Goal: Check status: Check status

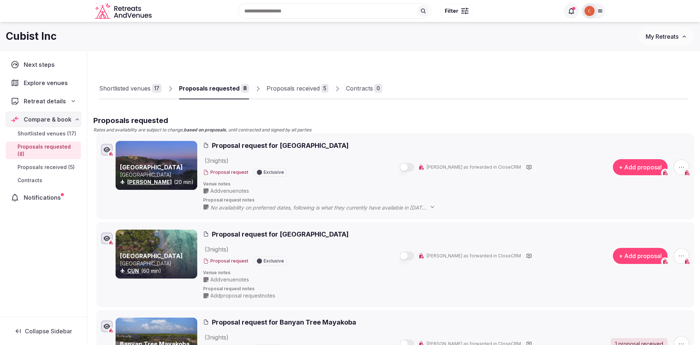
scroll to position [1, 0]
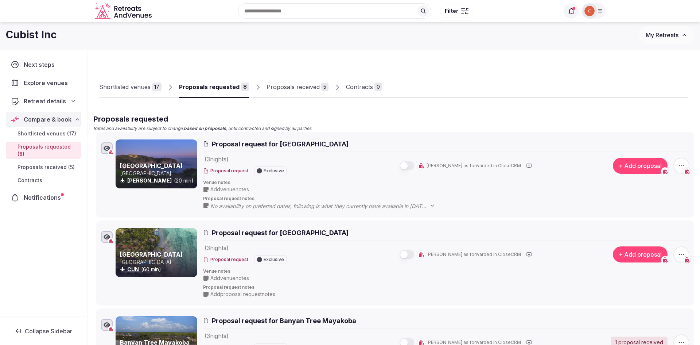
click at [292, 82] on link "Proposals received 5" at bounding box center [298, 87] width 62 height 21
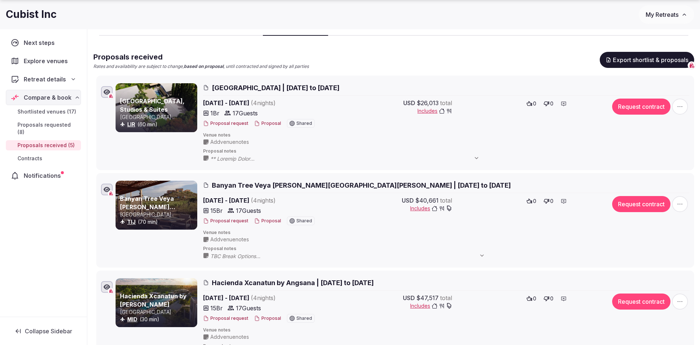
scroll to position [117, 0]
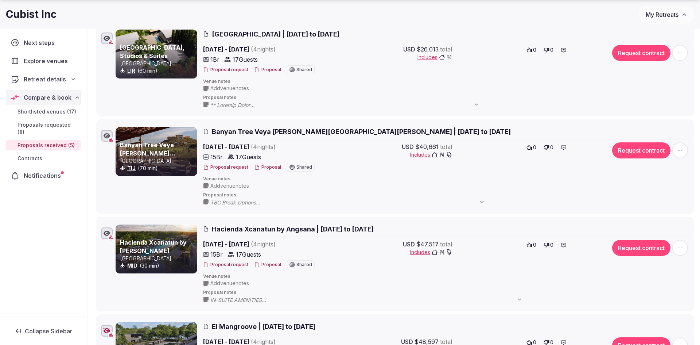
click at [268, 164] on button "Proposal" at bounding box center [267, 167] width 27 height 6
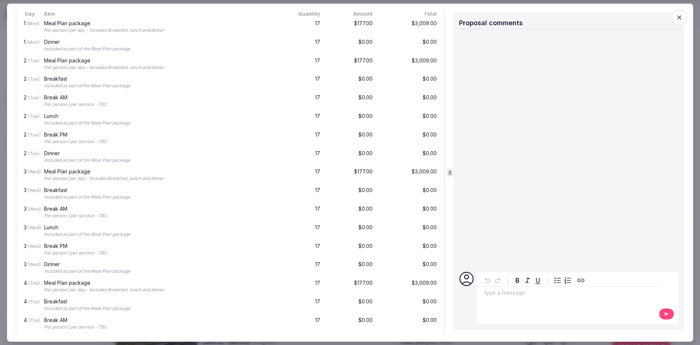
scroll to position [702, 0]
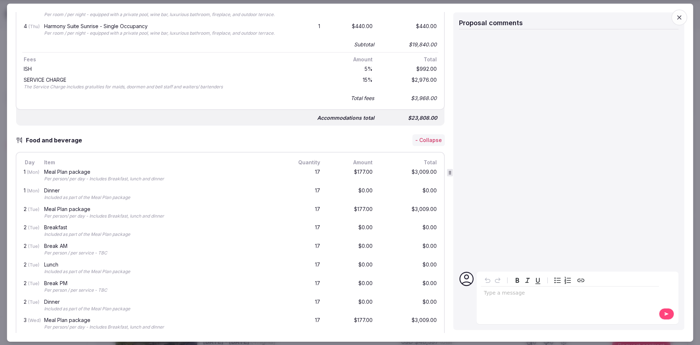
click at [679, 13] on icon "button" at bounding box center [679, 16] width 7 height 7
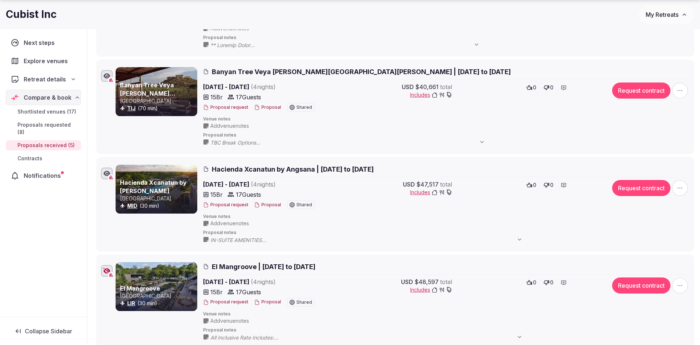
scroll to position [179, 0]
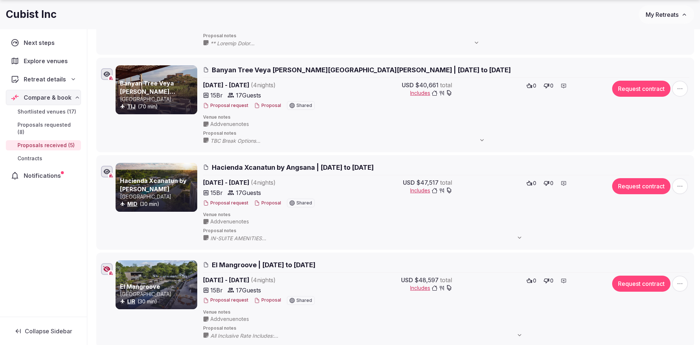
click at [273, 200] on button "Proposal" at bounding box center [267, 203] width 27 height 6
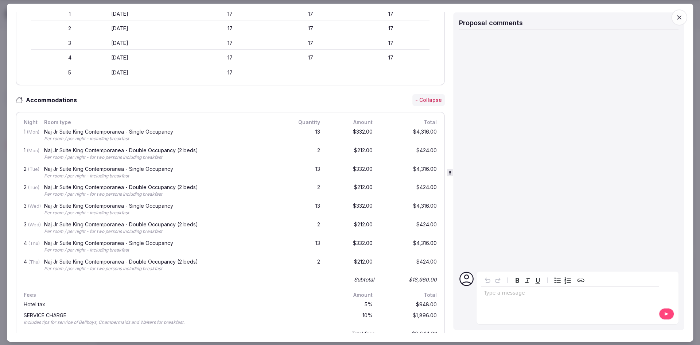
scroll to position [0, 0]
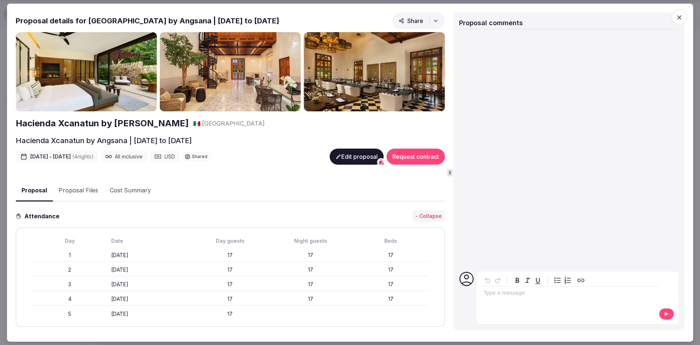
click at [676, 20] on icon "button" at bounding box center [679, 16] width 7 height 7
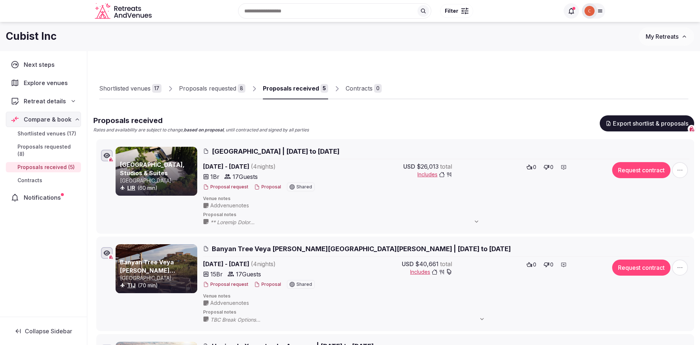
click at [215, 88] on div "Proposals requested" at bounding box center [207, 88] width 57 height 9
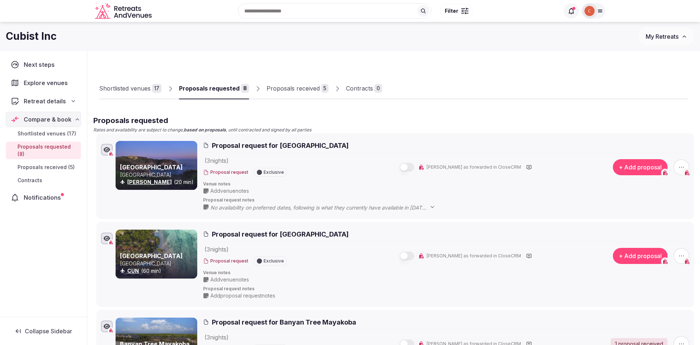
click at [292, 83] on link "Proposals received 5" at bounding box center [298, 88] width 62 height 21
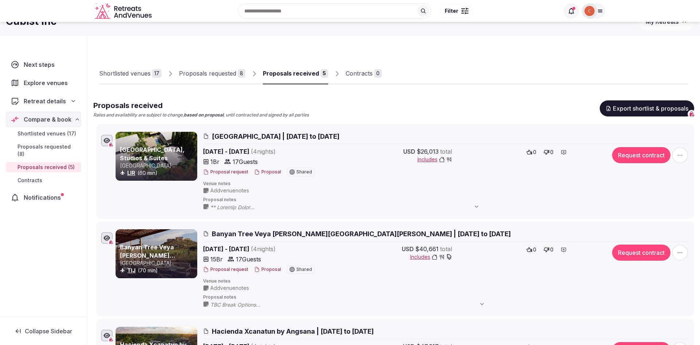
scroll to position [16, 0]
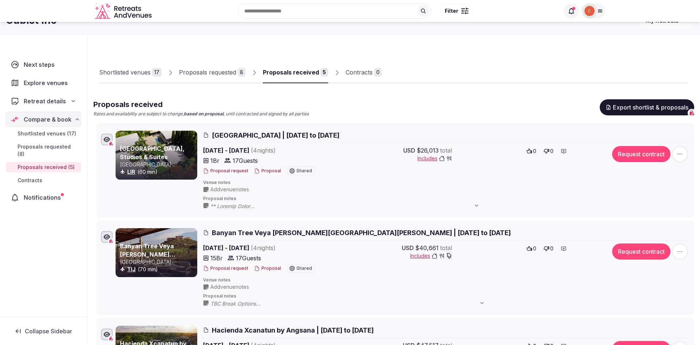
click at [223, 71] on div "Proposals requested" at bounding box center [207, 72] width 57 height 9
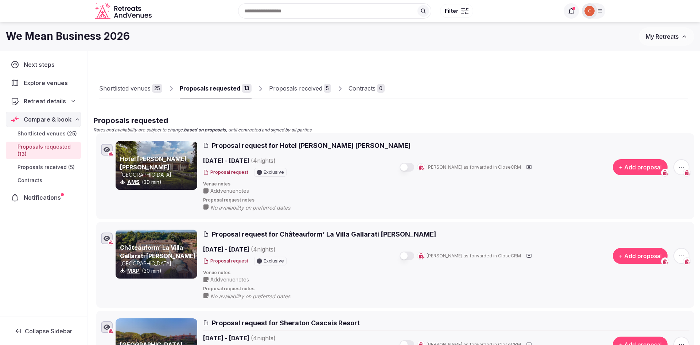
click at [306, 82] on link "Proposals received 5" at bounding box center [300, 88] width 62 height 21
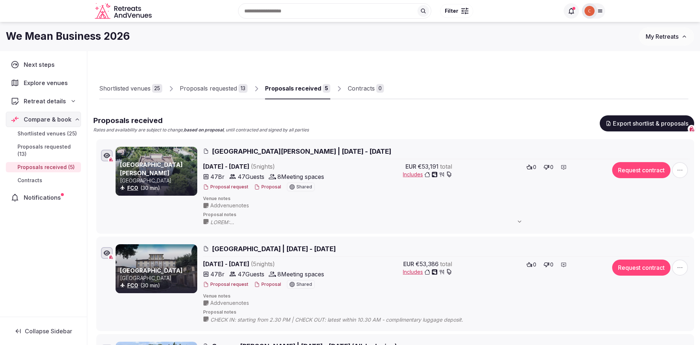
click at [221, 94] on link "Proposals requested 13" at bounding box center [214, 88] width 68 height 21
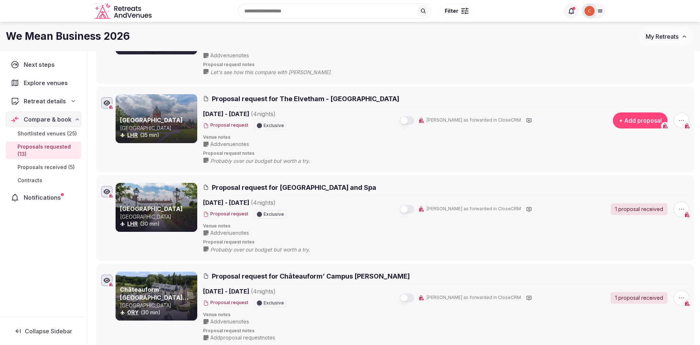
scroll to position [395, 0]
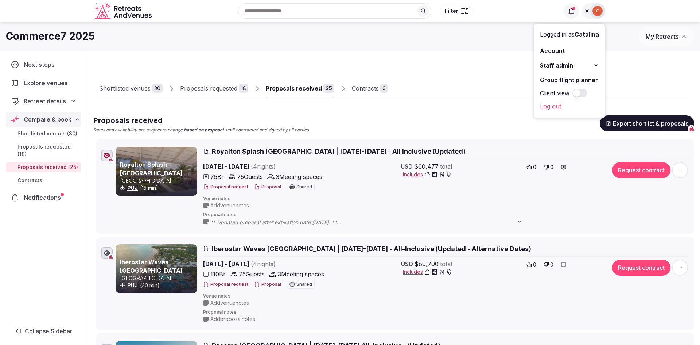
scroll to position [0, 0]
